Goal: Task Accomplishment & Management: Use online tool/utility

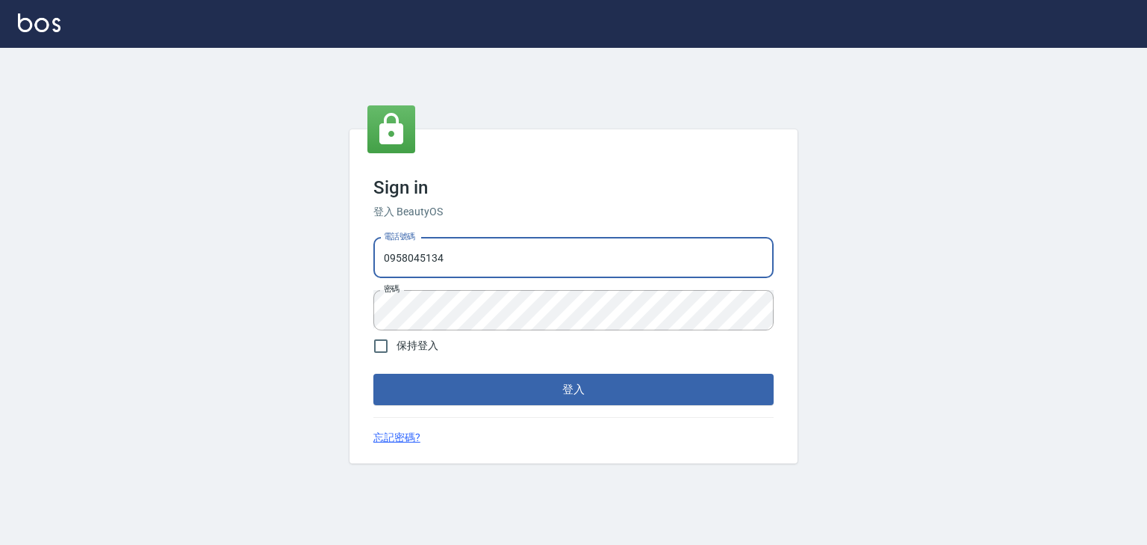
drag, startPoint x: 446, startPoint y: 256, endPoint x: 297, endPoint y: 236, distance: 150.0
click at [318, 274] on div "Sign in 登入 BeautyOS 電話號碼 [PHONE_NUMBER] 電話號碼 密碼 密碼 保持登入 登入 忘記密碼?" at bounding box center [573, 296] width 1147 height 497
type input "0225513682"
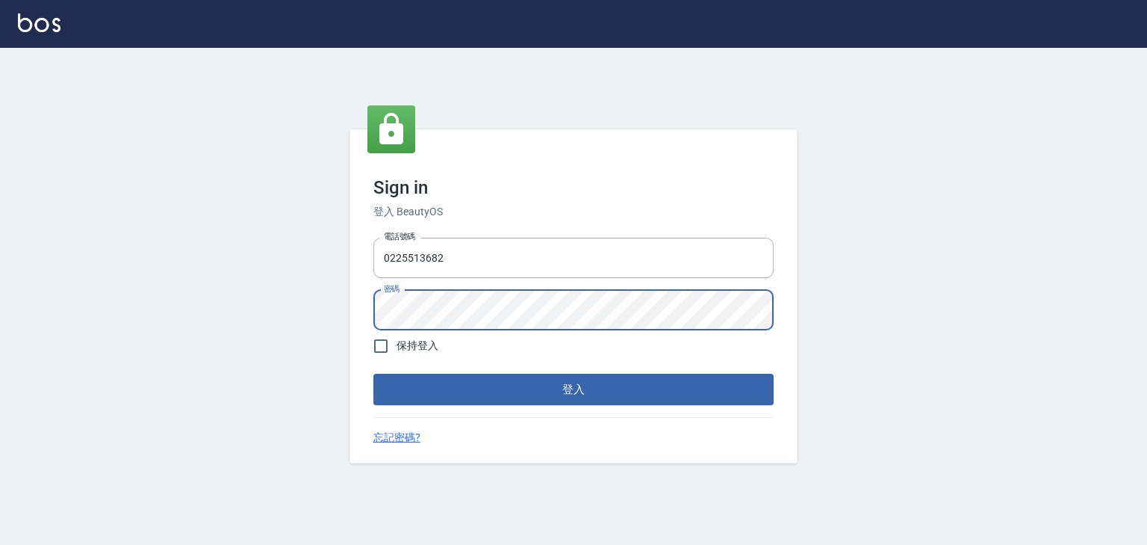
click at [343, 320] on div "Sign in 登入 BeautyOS 電話號碼 [PHONE_NUMBER] 電話號碼 密碼 密碼 保持登入 登入 忘記密碼?" at bounding box center [573, 296] width 1147 height 497
click at [726, 385] on button "登入" at bounding box center [573, 388] width 400 height 31
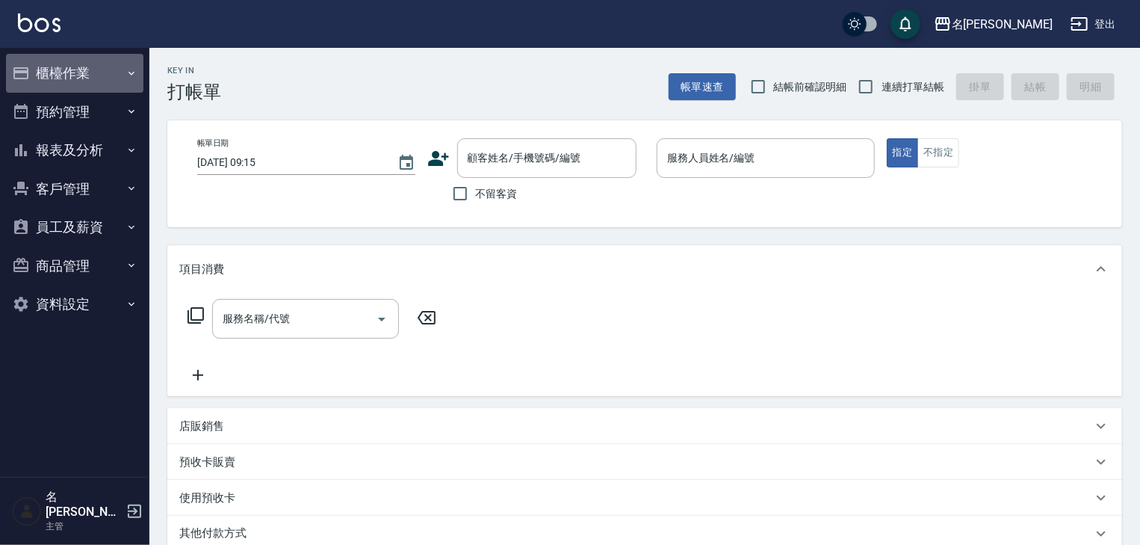
click at [72, 69] on button "櫃檯作業" at bounding box center [74, 73] width 137 height 39
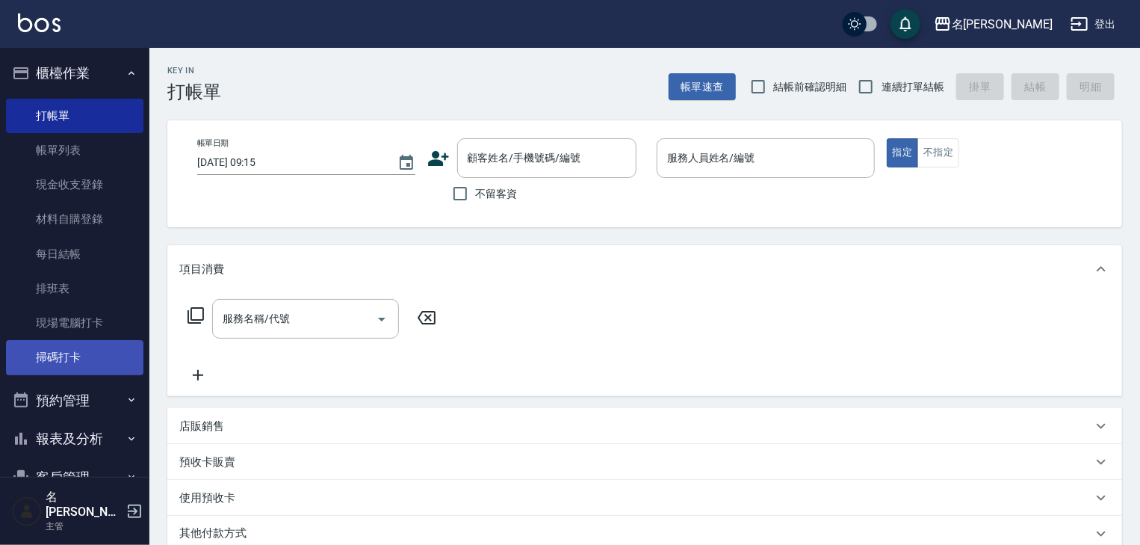
click at [86, 358] on link "掃碼打卡" at bounding box center [74, 357] width 137 height 34
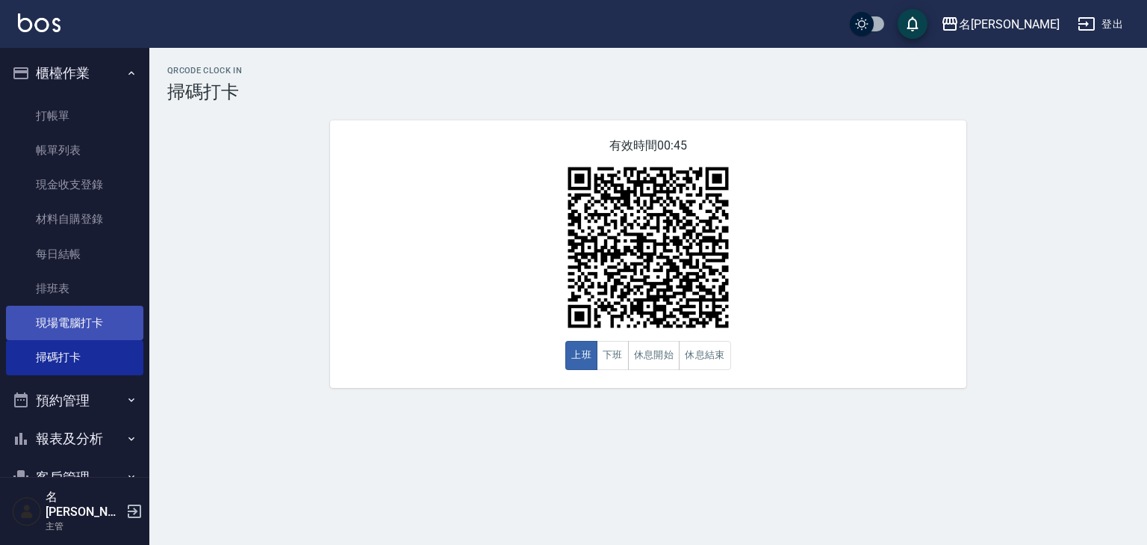
click at [96, 340] on link "掃碼打卡" at bounding box center [74, 357] width 137 height 34
click at [91, 328] on link "現場電腦打卡" at bounding box center [74, 322] width 137 height 34
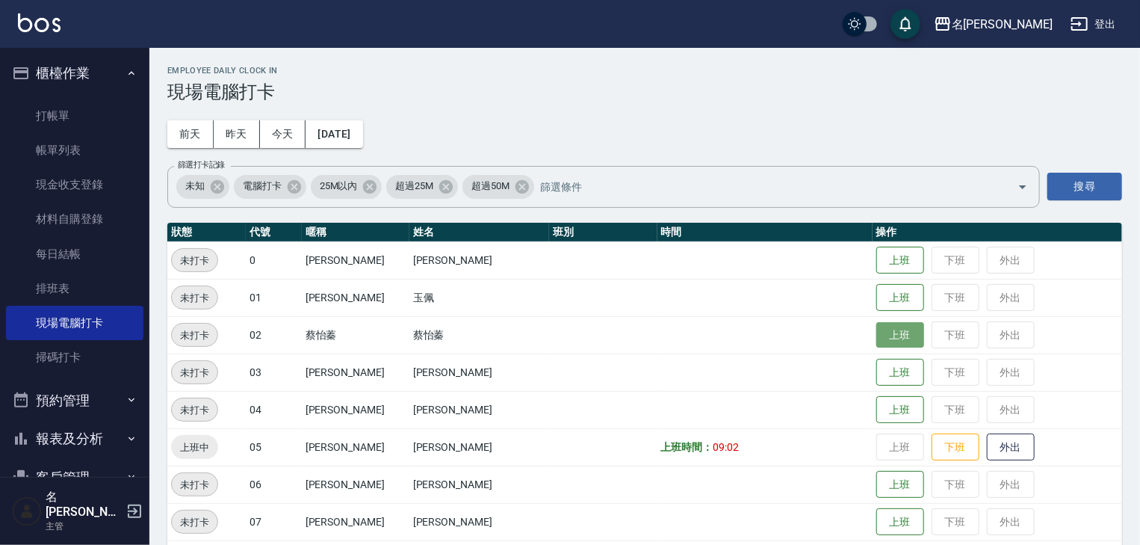
click at [879, 339] on button "上班" at bounding box center [900, 335] width 48 height 26
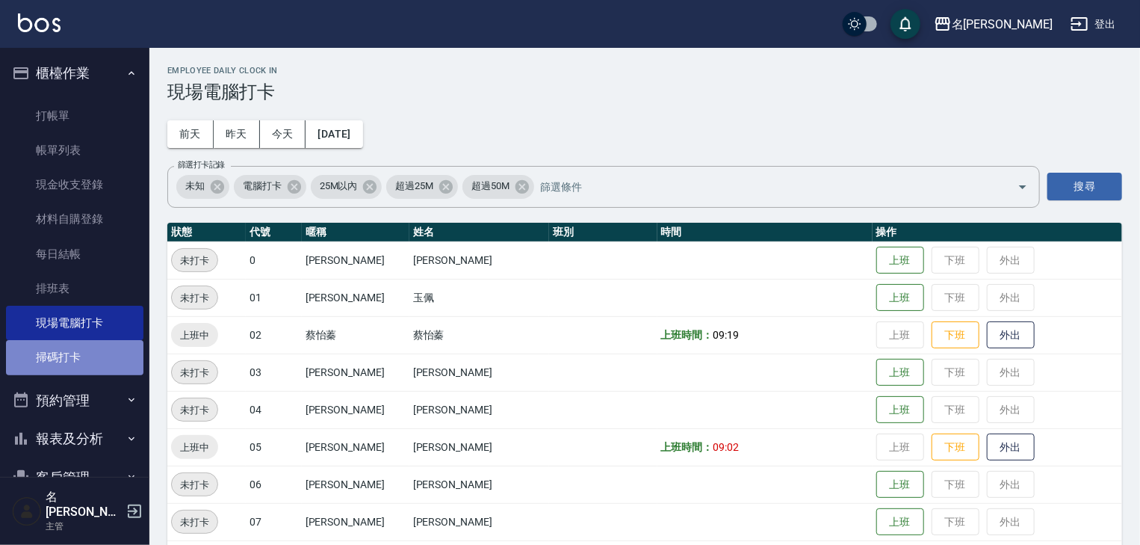
click at [92, 350] on link "掃碼打卡" at bounding box center [74, 357] width 137 height 34
